Goal: Find specific page/section: Find specific page/section

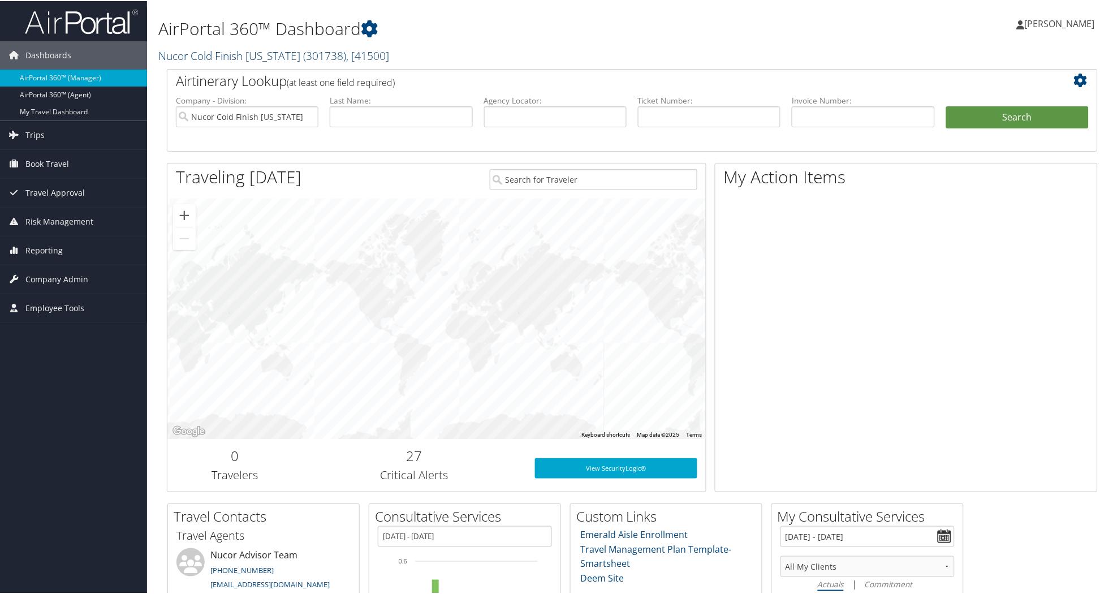
click at [234, 52] on link "Nucor Cold Finish Nebraska ( 301738 ) , [ 41500 ]" at bounding box center [273, 54] width 231 height 15
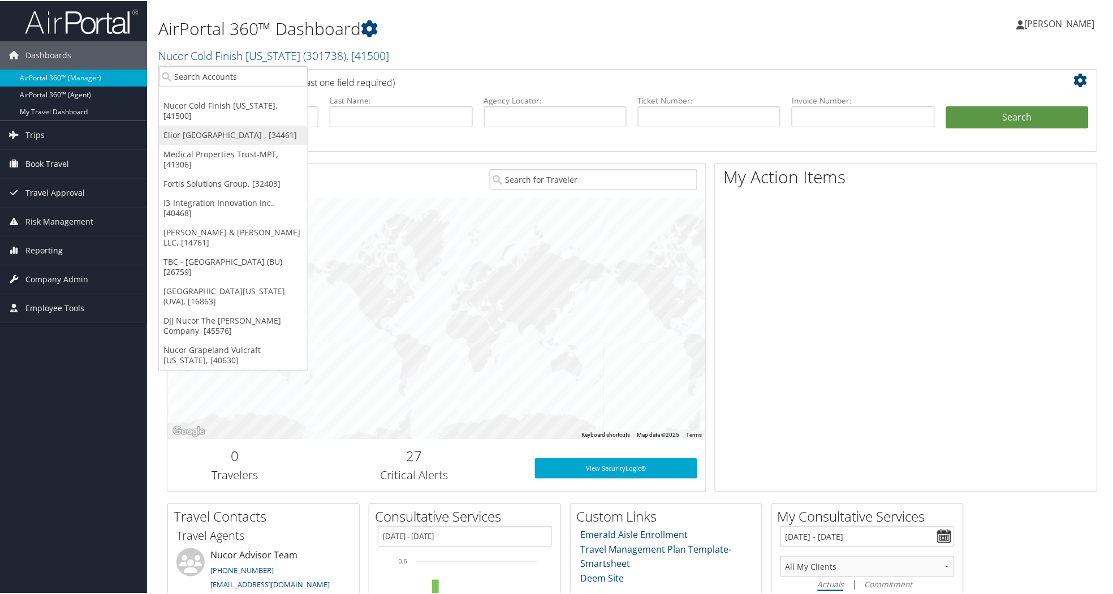
click at [200, 124] on link "Elior [GEOGRAPHIC_DATA] , [34461]" at bounding box center [233, 133] width 149 height 19
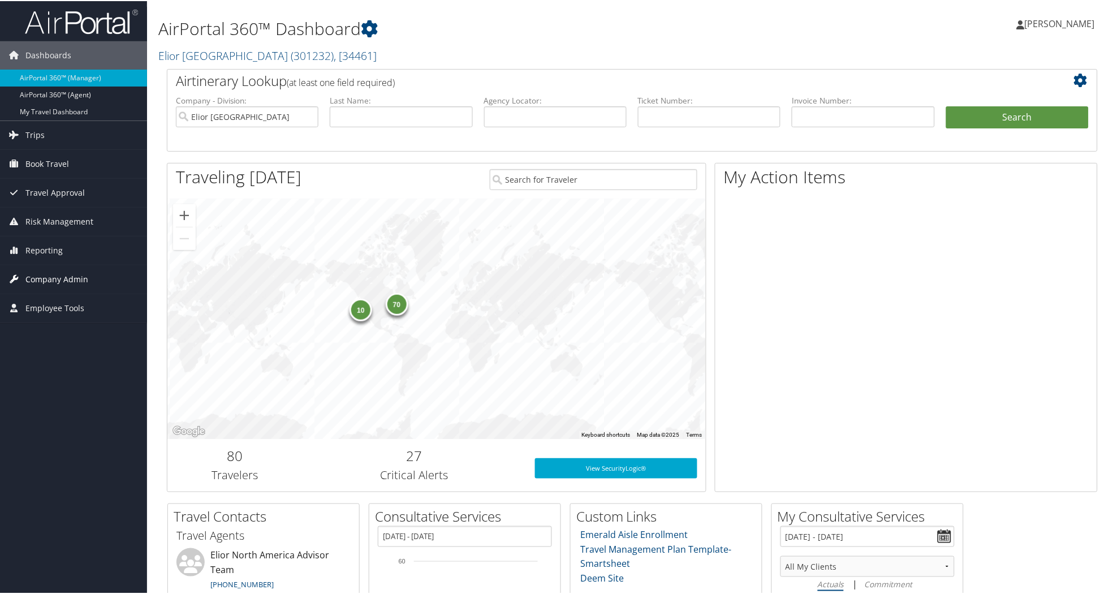
click at [88, 278] on link "Company Admin" at bounding box center [73, 278] width 147 height 28
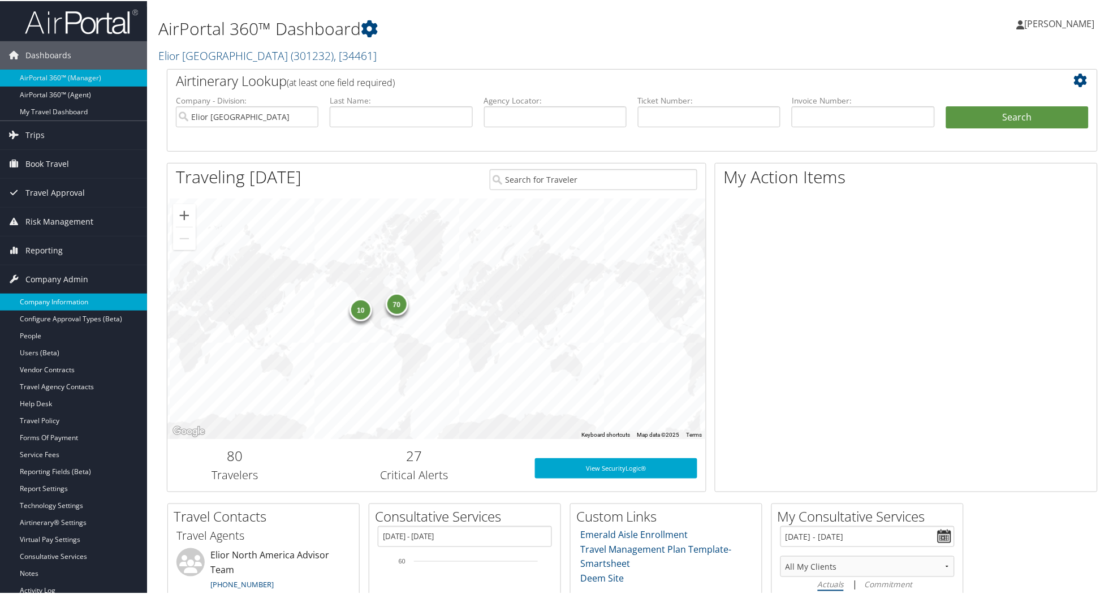
click at [60, 296] on link "Company Information" at bounding box center [73, 301] width 147 height 17
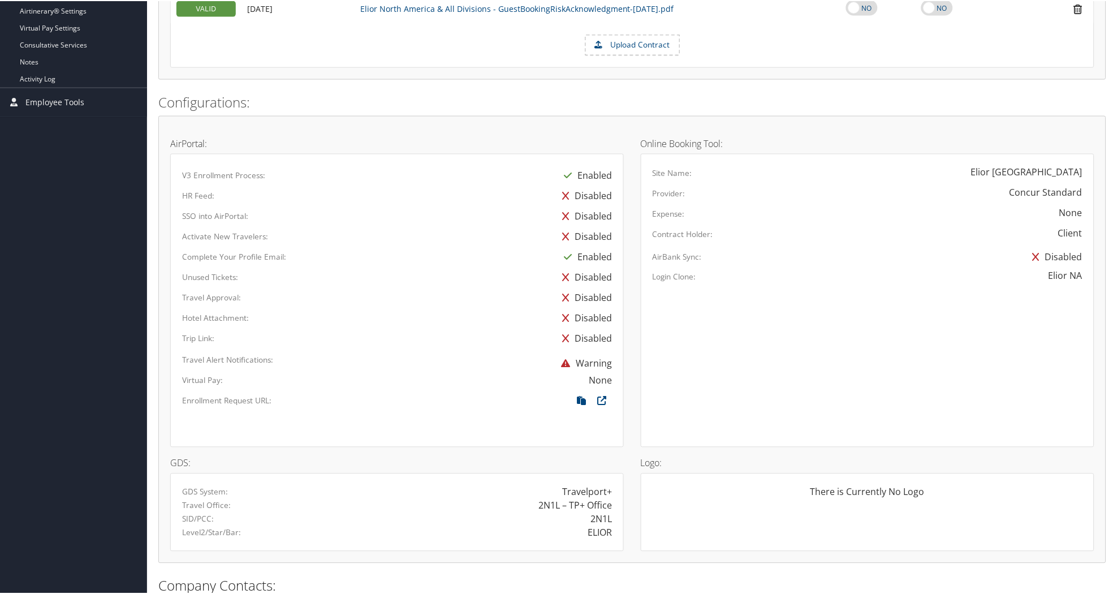
scroll to position [575, 0]
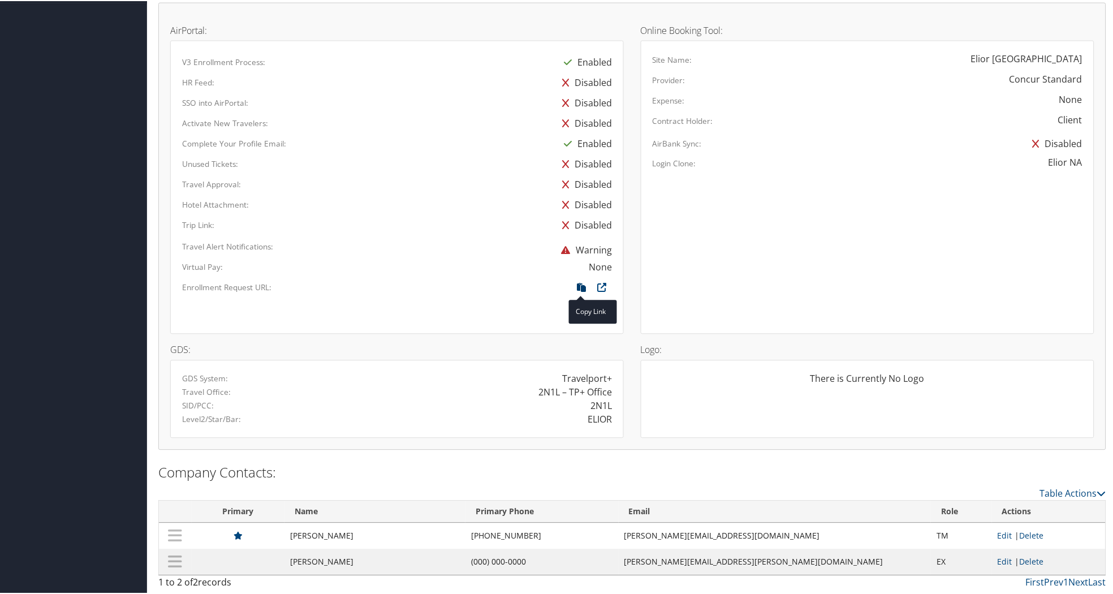
click at [579, 284] on icon at bounding box center [581, 289] width 20 height 15
